Goal: Task Accomplishment & Management: Manage account settings

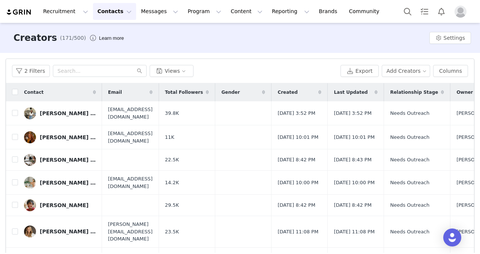
click at [117, 15] on button "Contacts Contacts" at bounding box center [114, 11] width 43 height 17
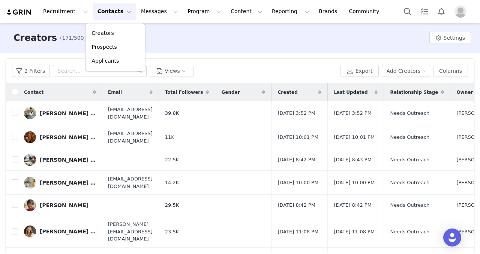
click at [205, 35] on div "Creators (171/500) Learn more Settings" at bounding box center [240, 38] width 480 height 30
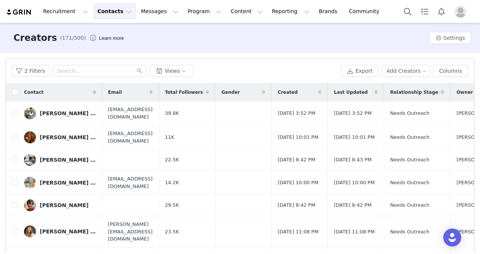
click at [120, 13] on button "Contacts Contacts" at bounding box center [114, 11] width 43 height 17
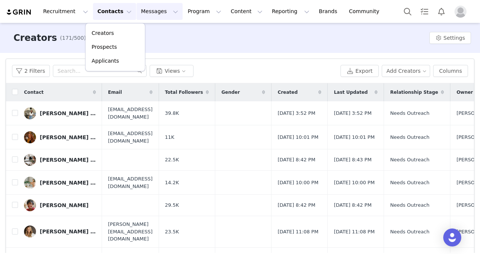
click at [148, 15] on button "Messages Messages" at bounding box center [159, 11] width 46 height 17
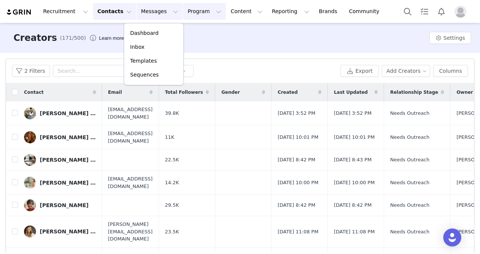
click at [194, 13] on button "Program Program" at bounding box center [204, 11] width 43 height 17
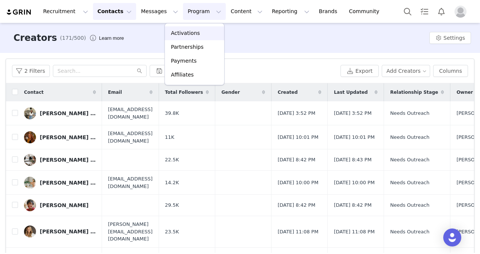
click at [198, 31] on div "Activations" at bounding box center [194, 33] width 50 height 8
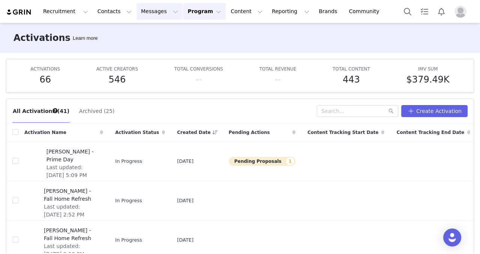
click at [152, 16] on button "Messages Messages" at bounding box center [159, 11] width 46 height 17
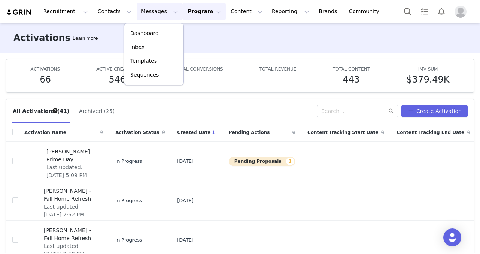
click at [184, 12] on button "Program Program" at bounding box center [204, 11] width 43 height 17
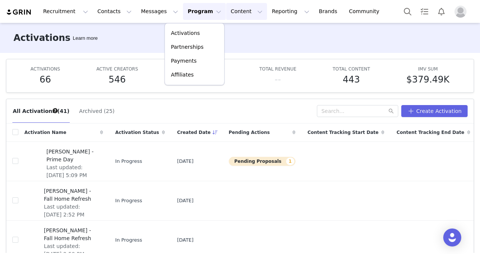
click at [226, 14] on button "Content Content" at bounding box center [246, 11] width 41 height 17
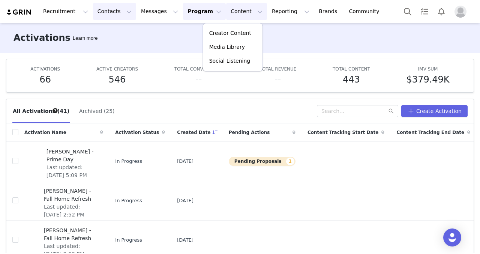
click at [120, 12] on button "Contacts Contacts" at bounding box center [114, 11] width 43 height 17
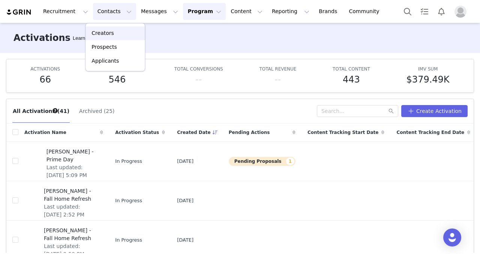
click at [118, 35] on div "Creators" at bounding box center [115, 33] width 50 height 8
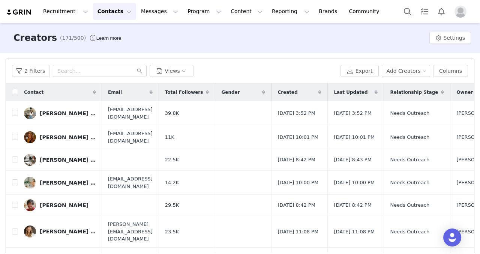
click at [104, 11] on button "Contacts Contacts" at bounding box center [114, 11] width 43 height 17
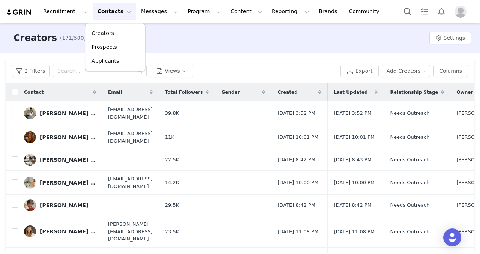
click at [217, 60] on div "2 Filters Views Export Add Creators Columns" at bounding box center [240, 71] width 468 height 24
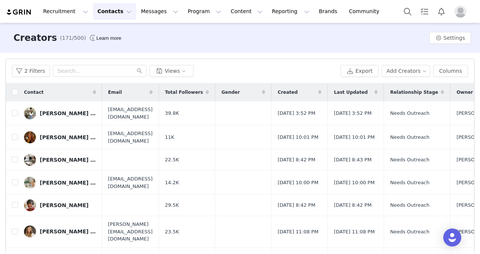
click at [351, 9] on div "Recruitment Recruitment Creator Search Curated Lists Landing Pages Web Extensio…" at bounding box center [240, 11] width 480 height 23
click at [157, 17] on button "Messages Messages" at bounding box center [159, 11] width 46 height 17
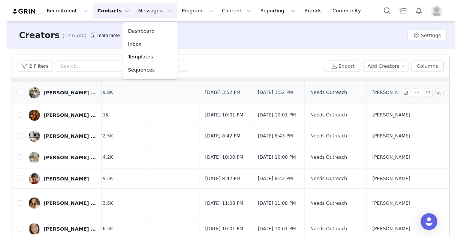
scroll to position [14, 0]
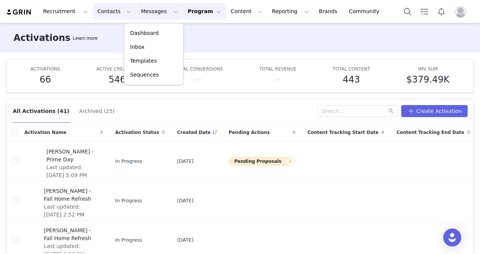
click at [112, 15] on button "Contacts Contacts" at bounding box center [114, 11] width 43 height 17
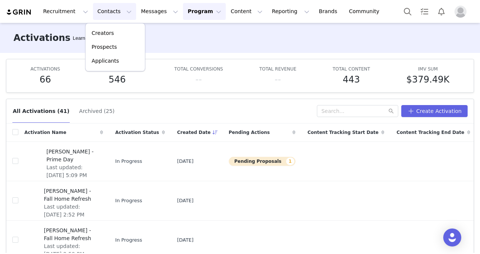
click at [112, 15] on button "Contacts Contacts" at bounding box center [114, 11] width 43 height 17
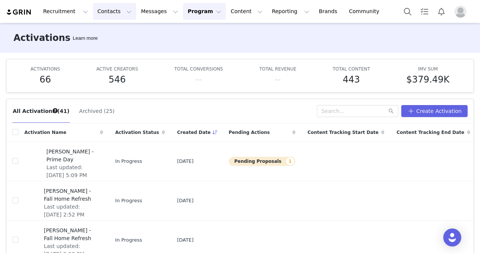
click at [112, 15] on button "Contacts Contacts" at bounding box center [114, 11] width 43 height 17
click at [111, 37] on link "Creators" at bounding box center [114, 33] width 59 height 14
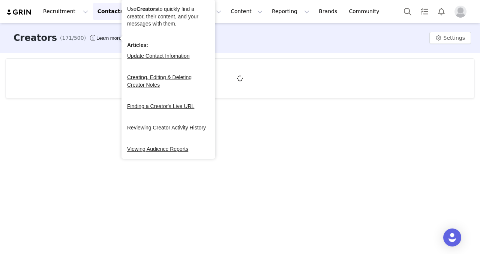
click at [293, 56] on div at bounding box center [240, 78] width 480 height 51
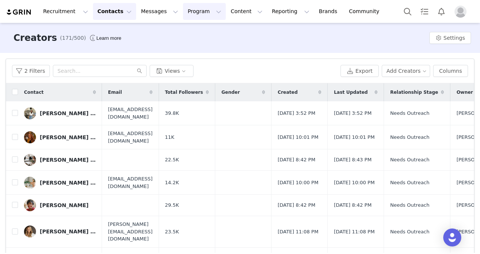
click at [201, 13] on button "Program Program" at bounding box center [204, 11] width 43 height 17
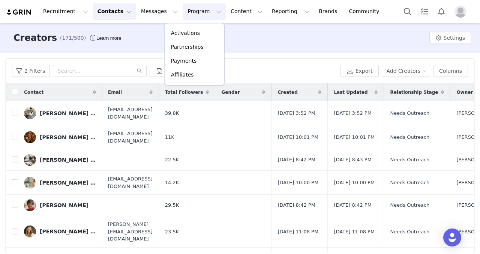
click at [275, 66] on div "2 Filters Views" at bounding box center [174, 71] width 325 height 12
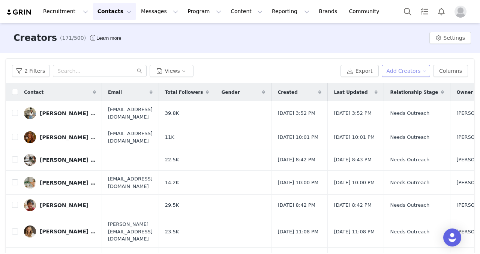
click at [408, 69] on button "Add Creators" at bounding box center [405, 71] width 49 height 12
click at [320, 71] on div "2 Filters Views" at bounding box center [174, 71] width 325 height 12
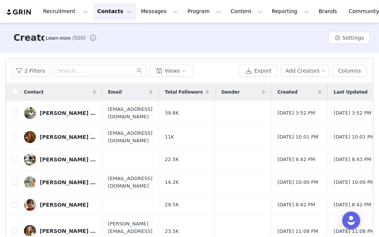
click at [73, 87] on div "Contact" at bounding box center [60, 92] width 84 height 18
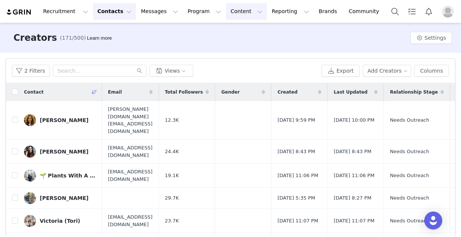
click at [226, 13] on button "Content Content" at bounding box center [246, 11] width 41 height 17
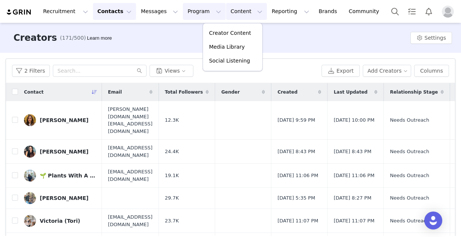
click at [183, 15] on button "Program Program" at bounding box center [204, 11] width 43 height 17
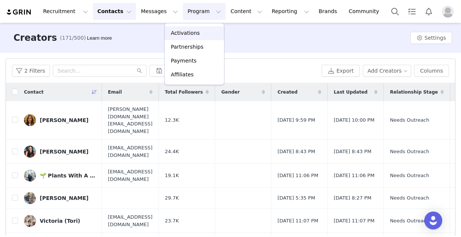
click at [182, 34] on p "Activations" at bounding box center [185, 33] width 29 height 8
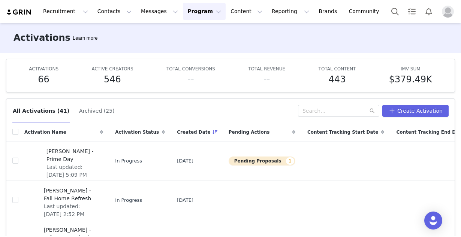
drag, startPoint x: 164, startPoint y: 168, endPoint x: 179, endPoint y: 40, distance: 128.7
click at [179, 40] on div "Activations Learn more ACTIVATIONS 66 ACTIVE CREATORS 546 TOTAL CONVERSIONS -- …" at bounding box center [230, 129] width 461 height 213
drag, startPoint x: 179, startPoint y: 40, endPoint x: 178, endPoint y: 112, distance: 72.0
click at [178, 112] on div "All Activations (41) Archived (25)" at bounding box center [155, 111] width 286 height 12
click at [171, 174] on td "[DATE]" at bounding box center [197, 160] width 52 height 39
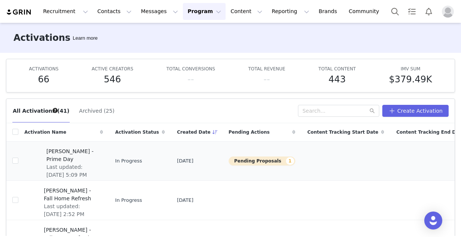
click at [229, 159] on button "Pending Proposals 1" at bounding box center [262, 161] width 67 height 9
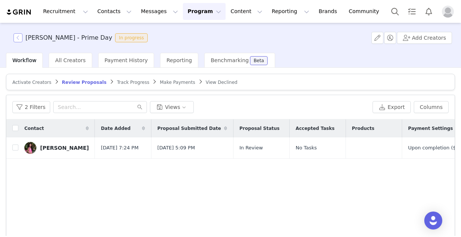
click at [18, 34] on button "button" at bounding box center [17, 37] width 9 height 9
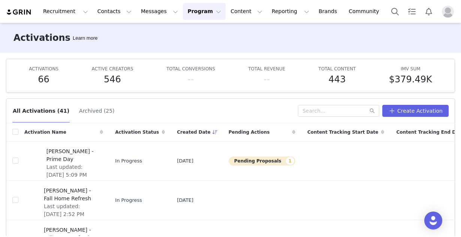
scroll to position [39, 0]
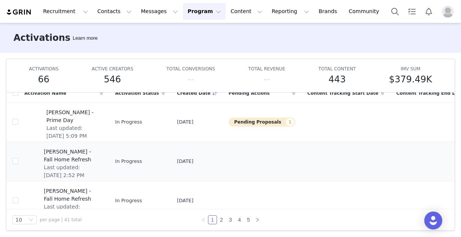
click at [115, 158] on span "In Progress" at bounding box center [128, 161] width 27 height 7
click at [75, 157] on span "[PERSON_NAME] - Fall Home Refresh" at bounding box center [71, 156] width 55 height 16
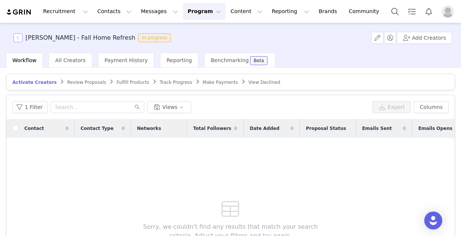
click at [19, 36] on button "button" at bounding box center [17, 37] width 9 height 9
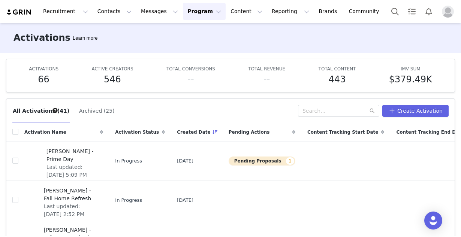
click at [50, 99] on div "All Activations (41) Archived (25) Create Activation" at bounding box center [230, 111] width 448 height 24
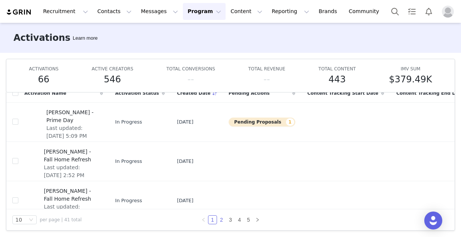
click at [219, 220] on link "2" at bounding box center [221, 220] width 8 height 8
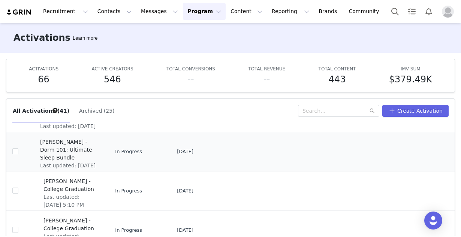
scroll to position [39, 0]
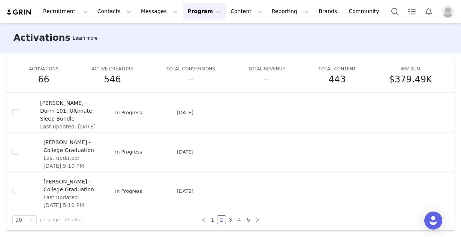
click at [84, 60] on article "ACTIVATIONS 66 ACTIVE CREATORS 546 TOTAL CONVERSIONS -- TOTAL REVENUE -- TOTAL …" at bounding box center [230, 76] width 449 height 34
click at [226, 218] on link "3" at bounding box center [230, 220] width 8 height 8
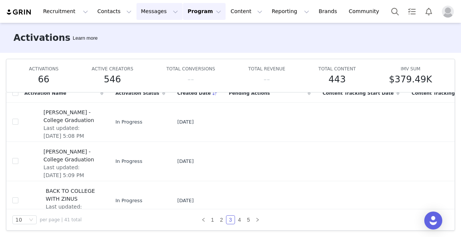
click at [139, 10] on button "Messages Messages" at bounding box center [159, 11] width 46 height 17
click at [143, 47] on div "Inbox" at bounding box center [154, 47] width 50 height 8
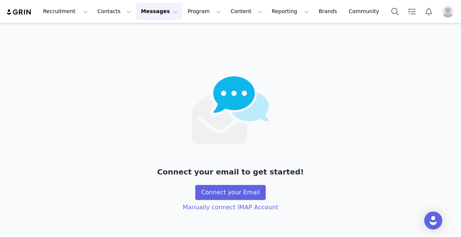
click at [145, 15] on button "Messages Messages" at bounding box center [159, 11] width 46 height 17
click at [141, 31] on p "Dashboard" at bounding box center [144, 33] width 28 height 8
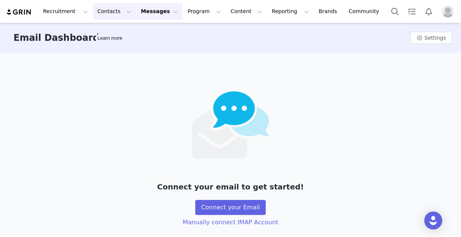
click at [118, 14] on button "Contacts Contacts" at bounding box center [114, 11] width 43 height 17
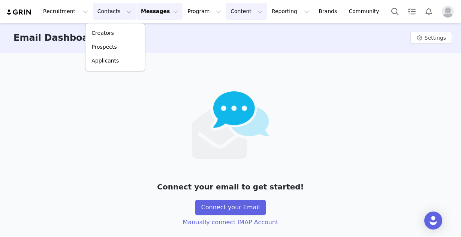
click at [235, 10] on button "Content Content" at bounding box center [246, 11] width 41 height 17
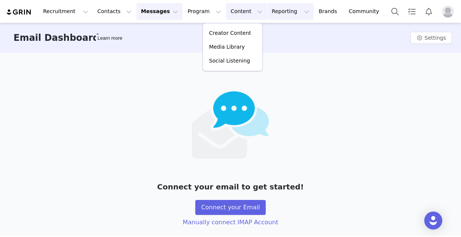
click at [267, 10] on button "Reporting Reporting" at bounding box center [290, 11] width 46 height 17
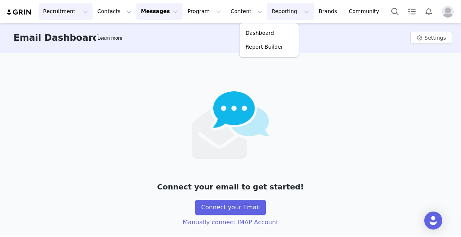
click at [63, 15] on button "Recruitment Recruitment" at bounding box center [66, 11] width 54 height 17
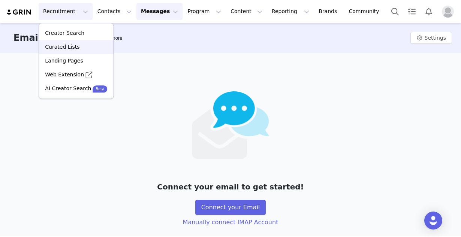
click at [63, 48] on p "Curated Lists" at bounding box center [62, 47] width 34 height 8
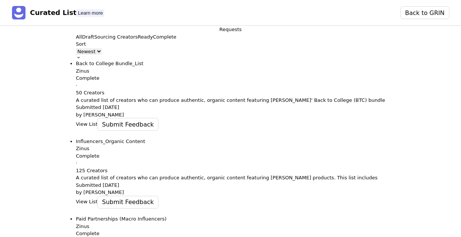
scroll to position [130, 0]
click at [219, 33] on div at bounding box center [230, 33] width 22 height 0
drag, startPoint x: 73, startPoint y: 55, endPoint x: 146, endPoint y: 64, distance: 73.6
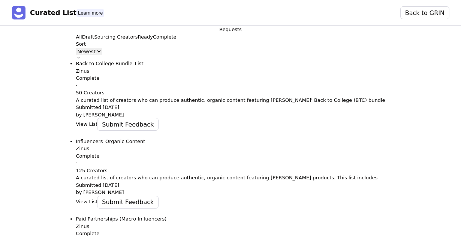
click at [100, 41] on button "Sourcing Creators" at bounding box center [115, 36] width 43 height 7
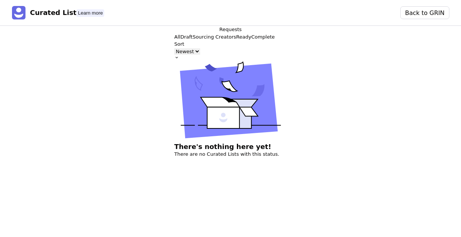
click at [236, 41] on p "Ready" at bounding box center [243, 36] width 15 height 7
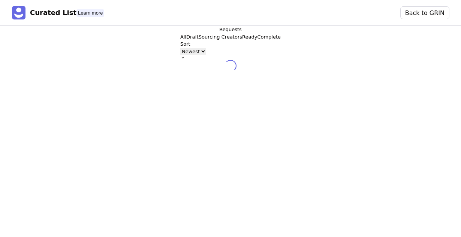
click at [257, 41] on p "Complete" at bounding box center [269, 36] width 24 height 7
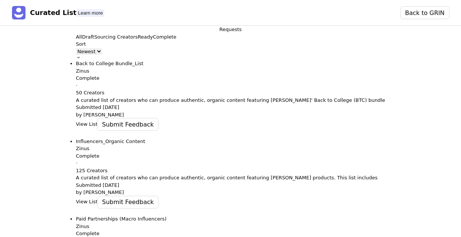
scroll to position [0, 0]
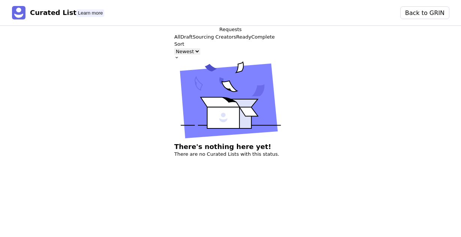
click at [236, 41] on p "Ready" at bounding box center [243, 36] width 15 height 7
click at [236, 41] on button "Ready" at bounding box center [243, 36] width 15 height 7
click at [193, 41] on p "Sourcing Creators" at bounding box center [214, 36] width 43 height 7
click at [174, 41] on p "All" at bounding box center [177, 36] width 6 height 7
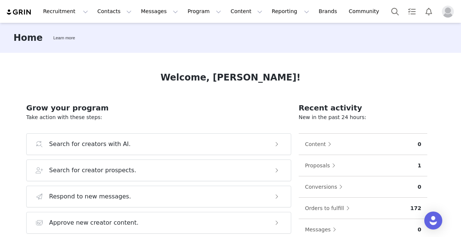
click at [39, 68] on div "Welcome, [PERSON_NAME]! Grow your program Take action with these steps: Search …" at bounding box center [230, 144] width 444 height 183
click at [0, 52] on div "Home Learn more" at bounding box center [230, 38] width 461 height 30
click at [149, 17] on button "Messages Messages" at bounding box center [159, 11] width 46 height 17
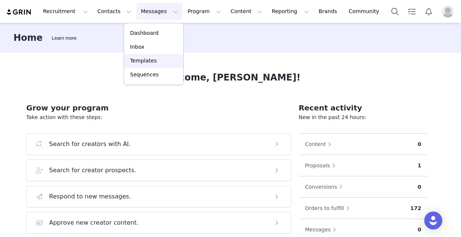
click at [158, 62] on div "Templates" at bounding box center [154, 61] width 50 height 8
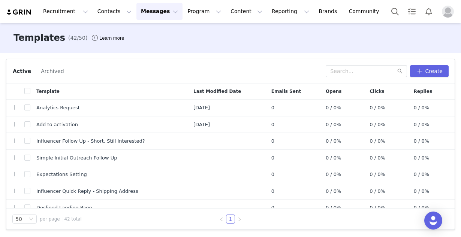
click at [43, 52] on div "Templates (42/50) Learn more" at bounding box center [230, 38] width 461 height 30
click at [183, 10] on button "Program Program" at bounding box center [204, 11] width 43 height 17
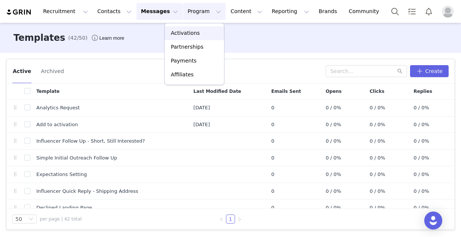
click at [187, 34] on p "Activations" at bounding box center [185, 33] width 29 height 8
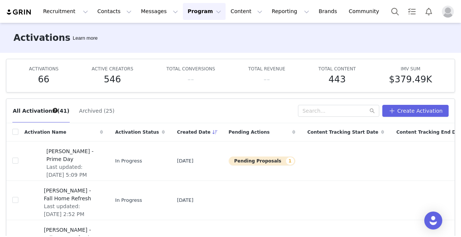
click at [61, 20] on div "Recruitment Recruitment Creator Search Curated Lists Landing Pages Web Extensio…" at bounding box center [230, 11] width 461 height 23
click at [108, 21] on div "Recruitment Recruitment Creator Search Curated Lists Landing Pages Web Extensio…" at bounding box center [230, 11] width 461 height 23
click at [95, 16] on button "Contacts Contacts" at bounding box center [114, 11] width 43 height 17
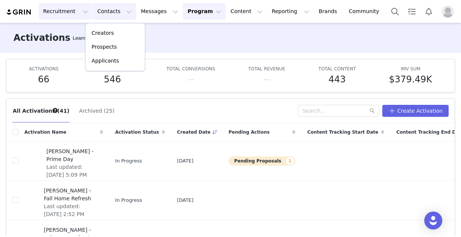
click at [67, 15] on button "Recruitment Recruitment" at bounding box center [66, 11] width 54 height 17
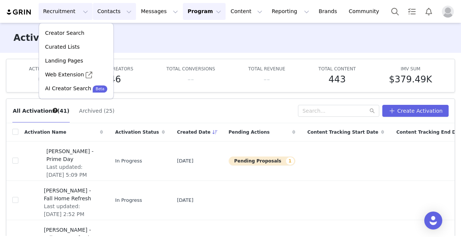
click at [93, 10] on button "Contacts Contacts" at bounding box center [114, 11] width 43 height 17
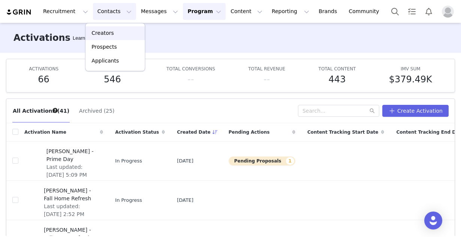
click at [106, 32] on p "Creators" at bounding box center [102, 33] width 22 height 8
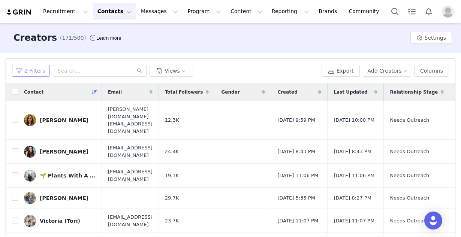
click at [31, 74] on button "2 Filters" at bounding box center [31, 71] width 38 height 12
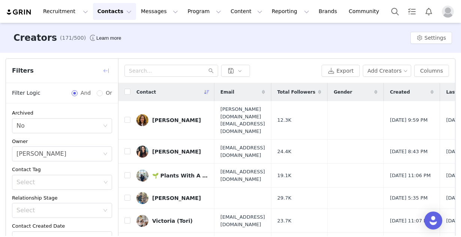
click at [108, 75] on button "button" at bounding box center [106, 71] width 12 height 12
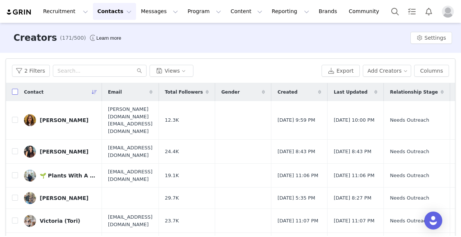
click at [15, 91] on input "checkbox" at bounding box center [15, 92] width 6 height 6
checkbox input "true"
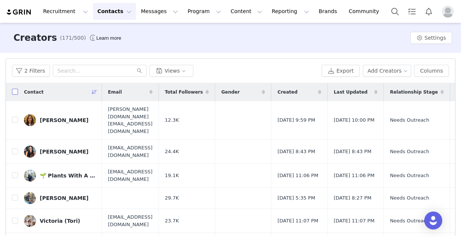
checkbox input "true"
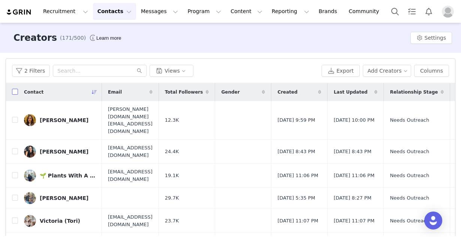
checkbox input "true"
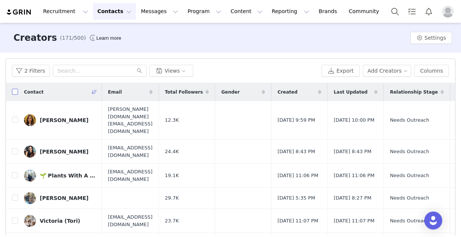
checkbox input "true"
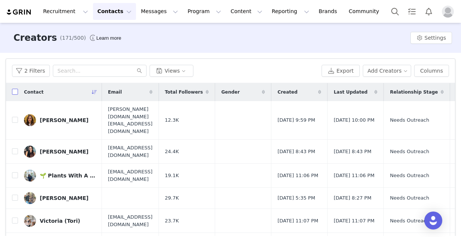
checkbox input "true"
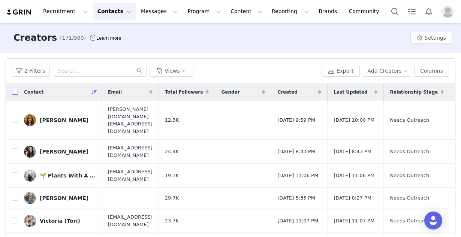
checkbox input "true"
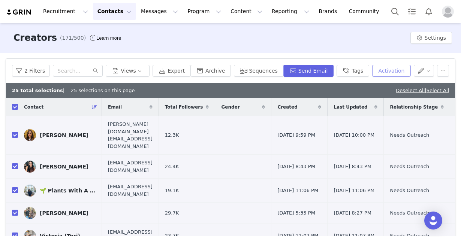
click at [389, 71] on button "Activation" at bounding box center [391, 71] width 38 height 12
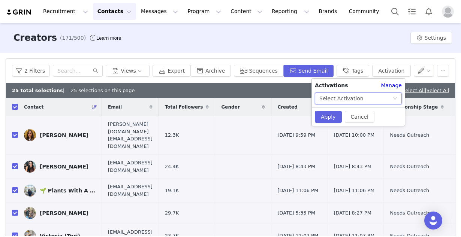
click at [365, 97] on div "Select Activation" at bounding box center [355, 98] width 73 height 11
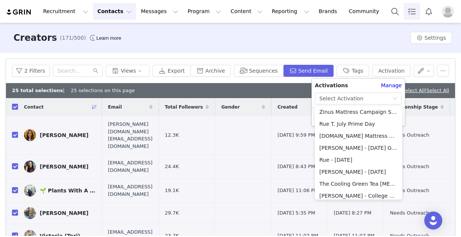
scroll to position [1, 0]
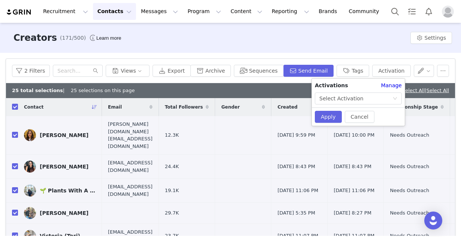
click at [64, 58] on div "Filters Filter Logic And Or Archived Select No Owner Select [PERSON_NAME] Conta…" at bounding box center [230, 171] width 461 height 236
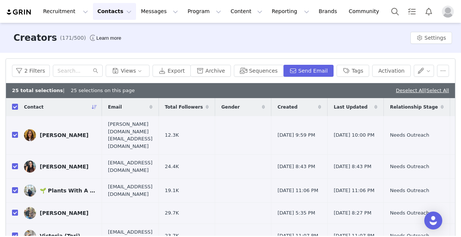
click at [69, 55] on div "Filters Filter Logic And Or Archived Select No Owner Select [PERSON_NAME] Conta…" at bounding box center [230, 171] width 461 height 236
click at [440, 66] on button "button" at bounding box center [443, 71] width 12 height 12
click at [60, 76] on input "text" at bounding box center [78, 71] width 50 height 12
click at [49, 81] on div "2 Filters Views Export Archive Sequences Send Email Tags Activation" at bounding box center [230, 71] width 449 height 24
click at [60, 57] on div "Filters Filter Logic And Or Archived Select No Owner Select [PERSON_NAME] Conta…" at bounding box center [230, 171] width 461 height 236
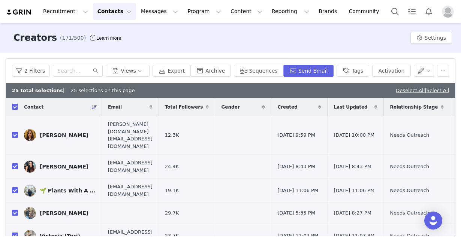
click at [48, 79] on div "2 Filters Views Export Archive Sequences Send Email Tags Activation" at bounding box center [230, 71] width 449 height 24
click at [345, 22] on div "Recruitment Recruitment Creator Search Curated Lists Landing Pages Web Extensio…" at bounding box center [230, 11] width 460 height 23
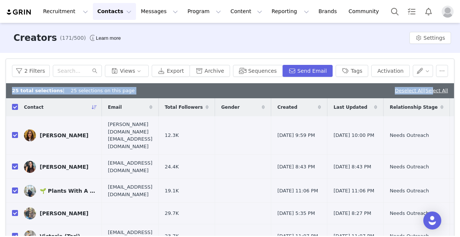
drag, startPoint x: 429, startPoint y: 88, endPoint x: 375, endPoint y: 60, distance: 60.7
click at [375, 60] on div "2 Filters Views Export Archive Sequences Send Email Tags Activation 25 total se…" at bounding box center [230, 171] width 448 height 224
drag, startPoint x: 375, startPoint y: 60, endPoint x: 403, endPoint y: 93, distance: 42.6
click at [403, 93] on link "Deselect All" at bounding box center [409, 91] width 29 height 6
